Goal: Task Accomplishment & Management: Use online tool/utility

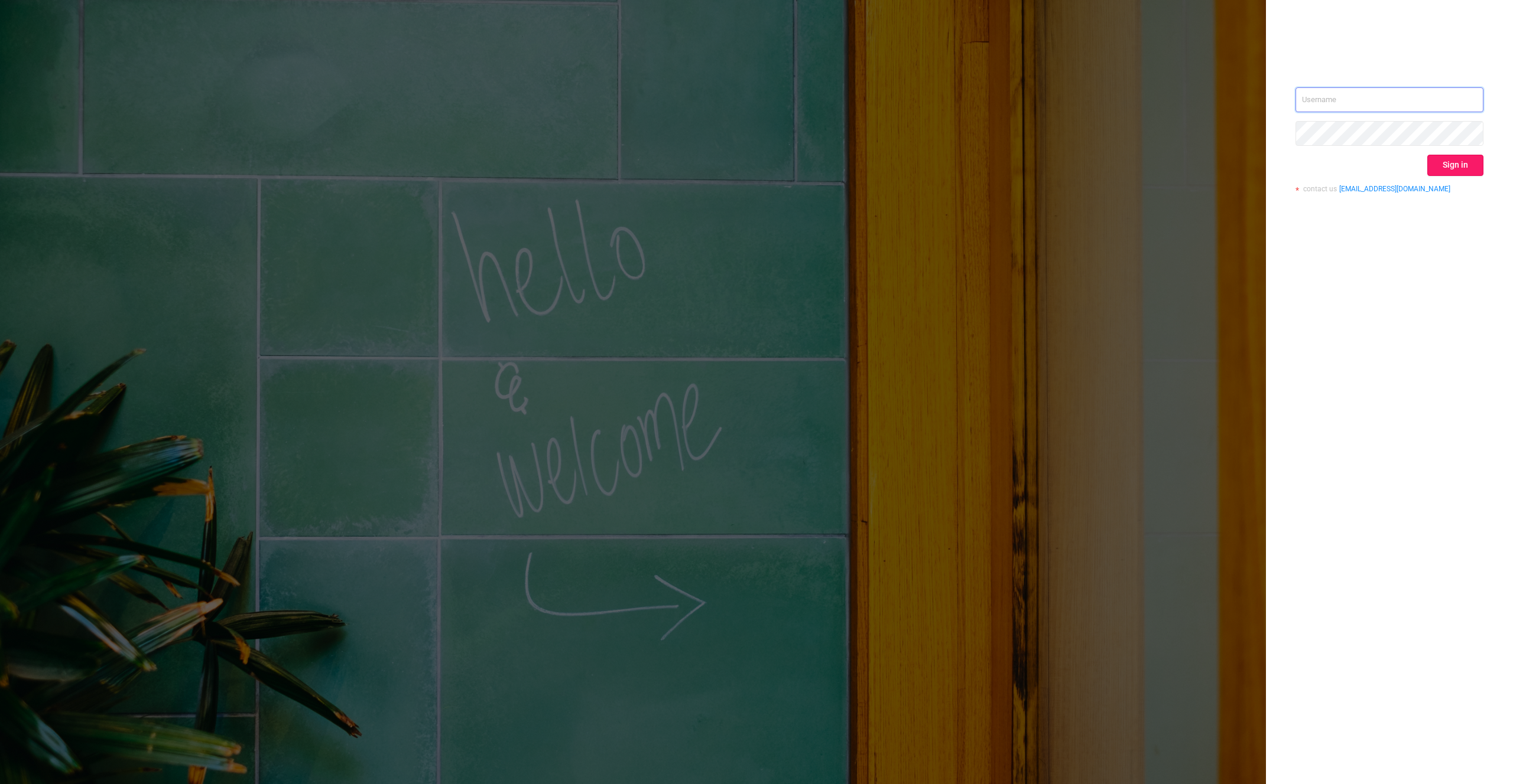
type input "[PERSON_NAME][EMAIL_ADDRESS][DOMAIN_NAME]"
click at [1453, 165] on button "Sign in" at bounding box center [1455, 166] width 56 height 21
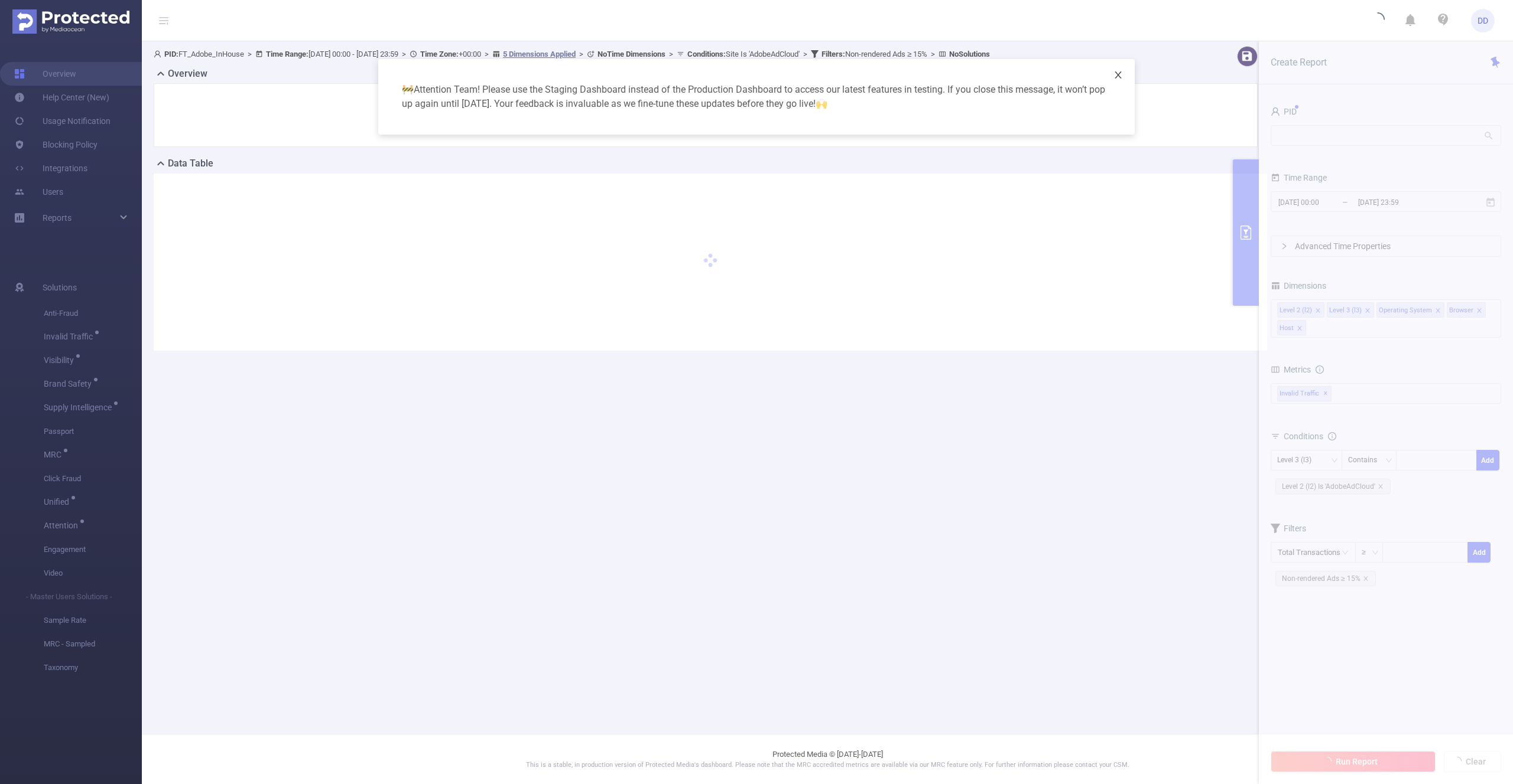
click at [1116, 72] on icon "icon: close" at bounding box center [1118, 74] width 7 height 7
